Goal: Navigation & Orientation: Find specific page/section

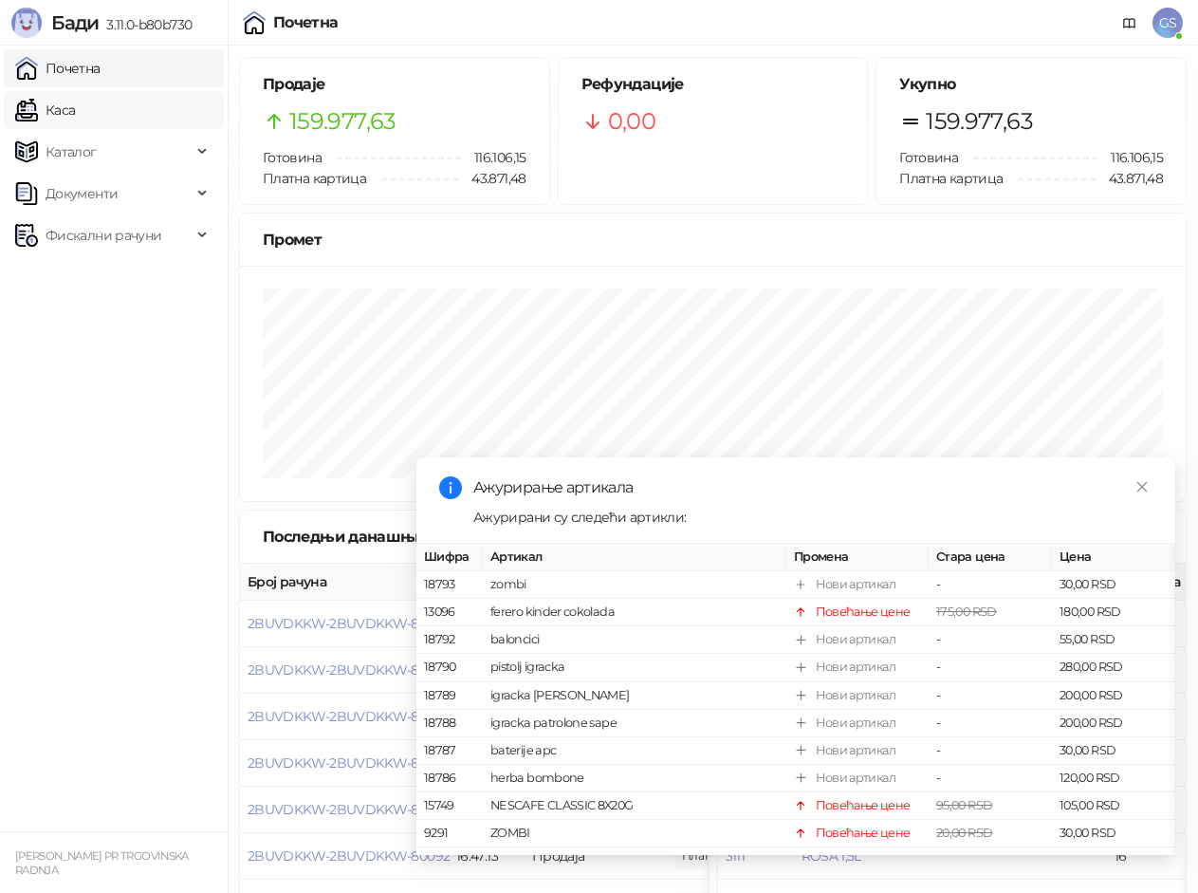
click at [75, 111] on link "Каса" at bounding box center [45, 110] width 60 height 38
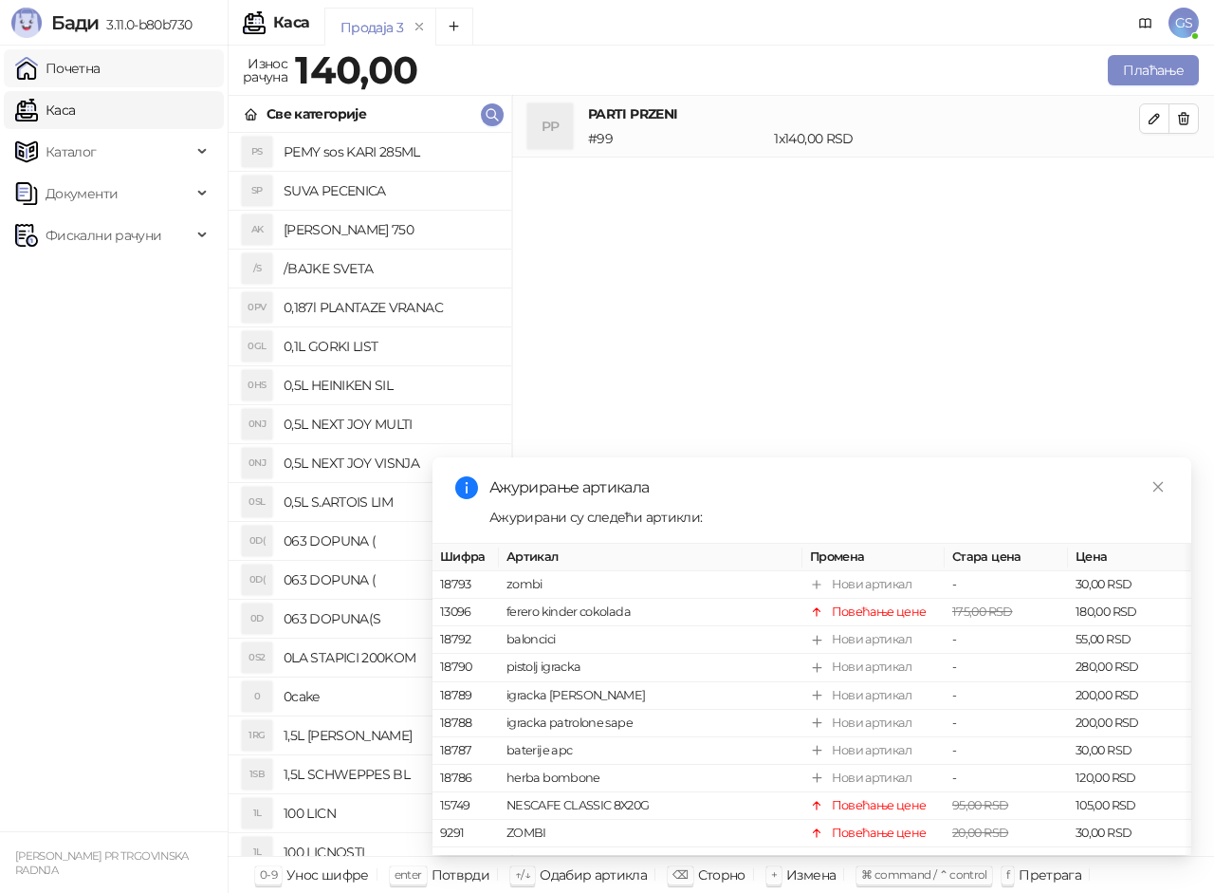
click at [101, 71] on link "Почетна" at bounding box center [57, 68] width 85 height 38
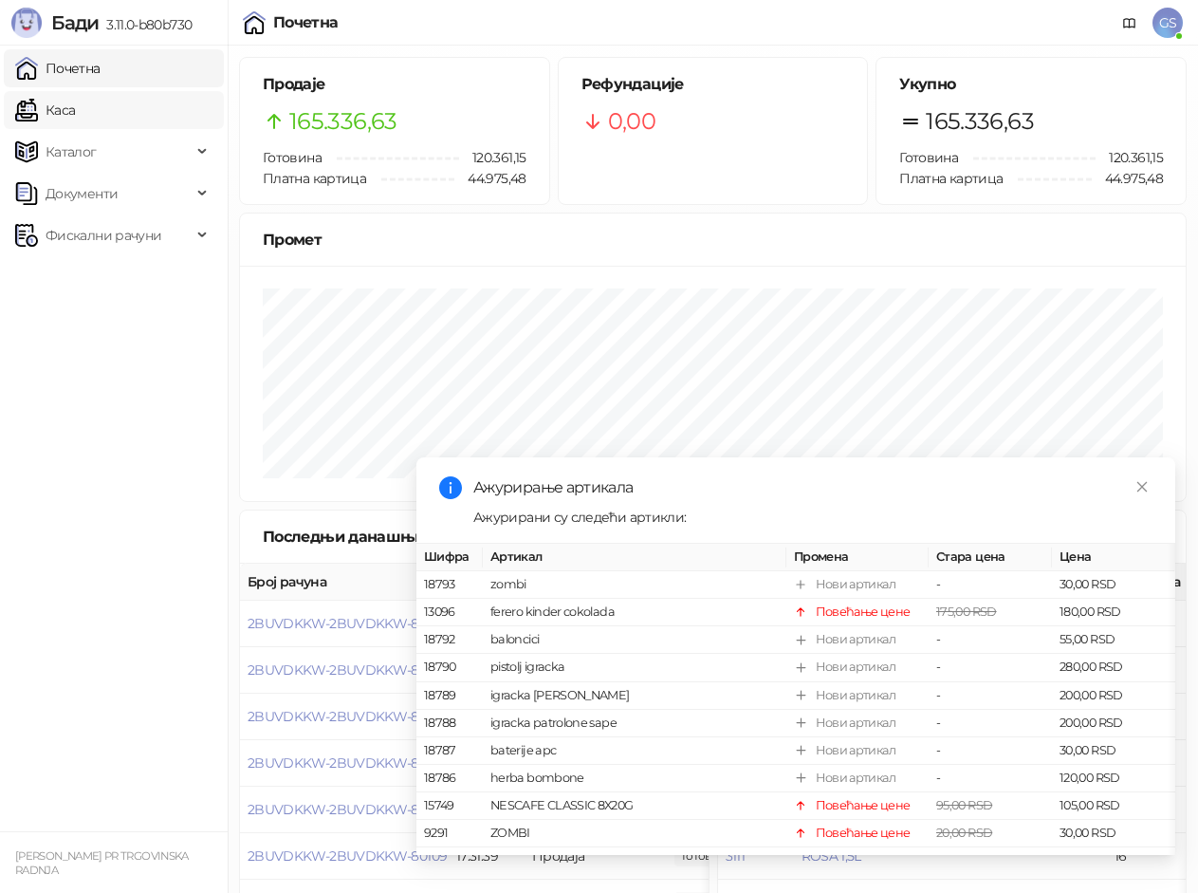
click at [75, 112] on link "Каса" at bounding box center [45, 110] width 60 height 38
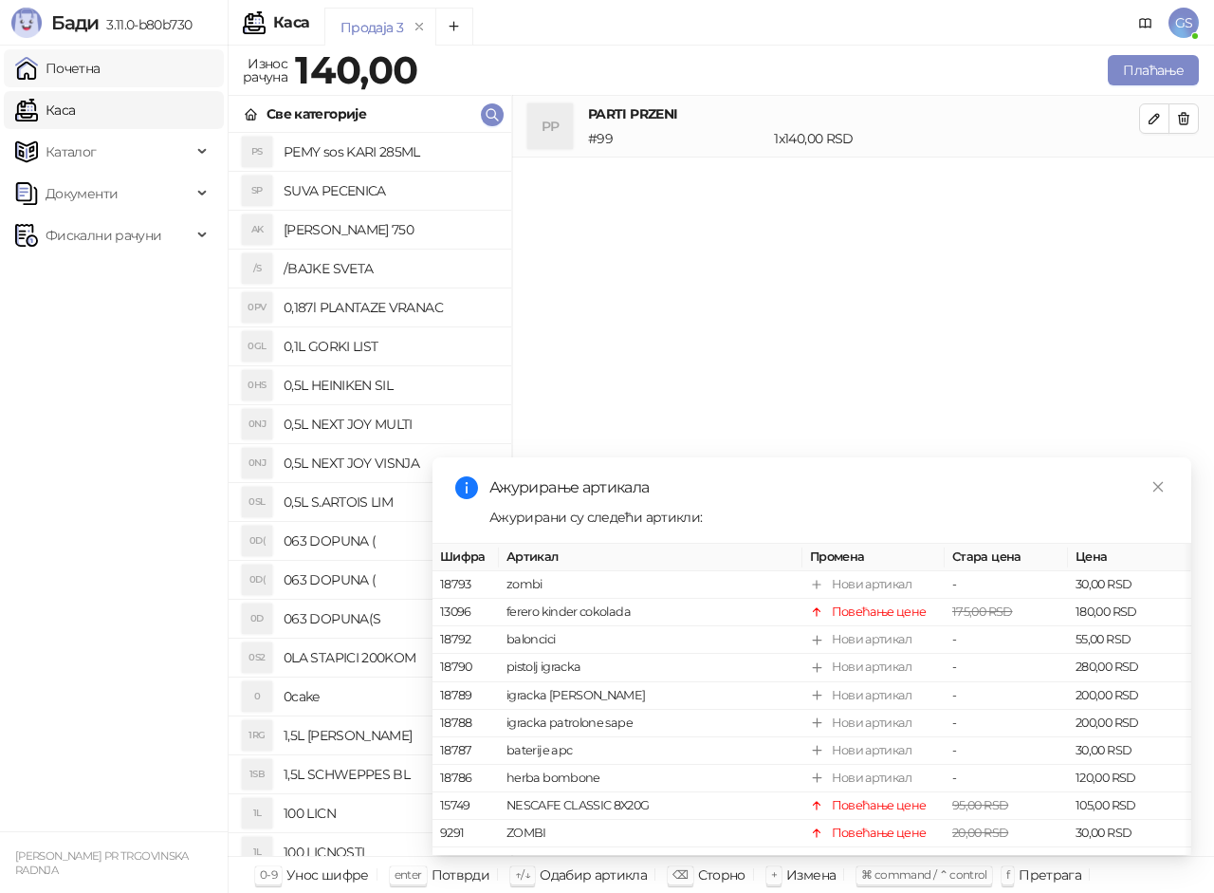
click at [101, 67] on link "Почетна" at bounding box center [57, 68] width 85 height 38
